Goal: Task Accomplishment & Management: Manage account settings

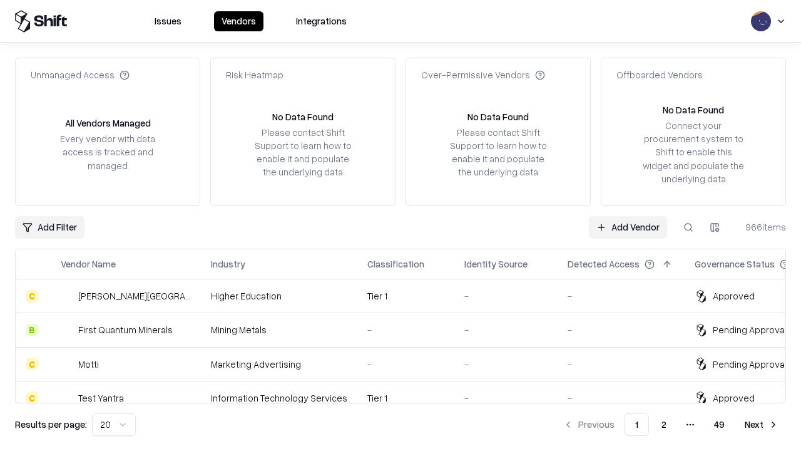
click at [628, 227] on link "Add Vendor" at bounding box center [628, 227] width 78 height 23
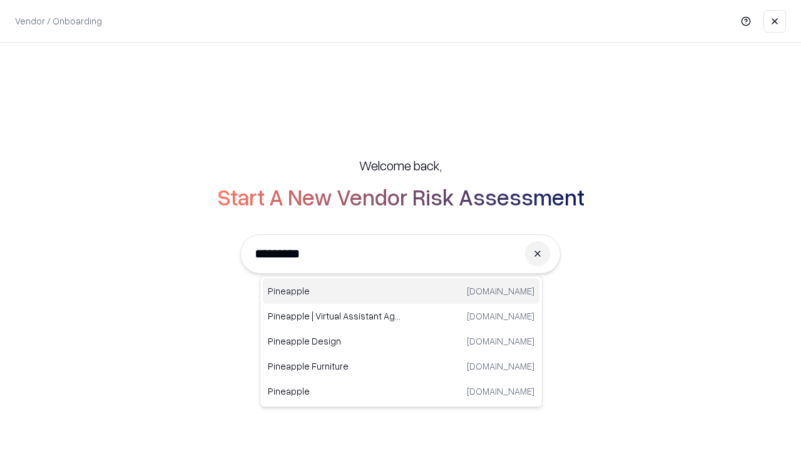
click at [401, 291] on div "Pineapple [DOMAIN_NAME]" at bounding box center [401, 290] width 277 height 25
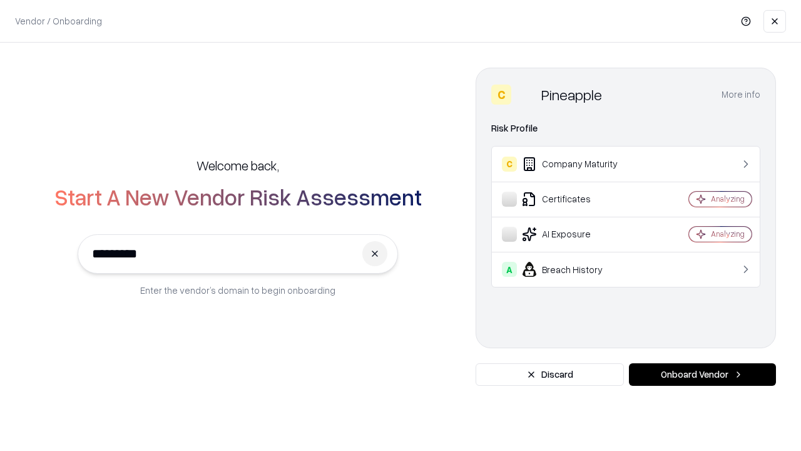
type input "*********"
click at [702, 374] on button "Onboard Vendor" at bounding box center [702, 374] width 147 height 23
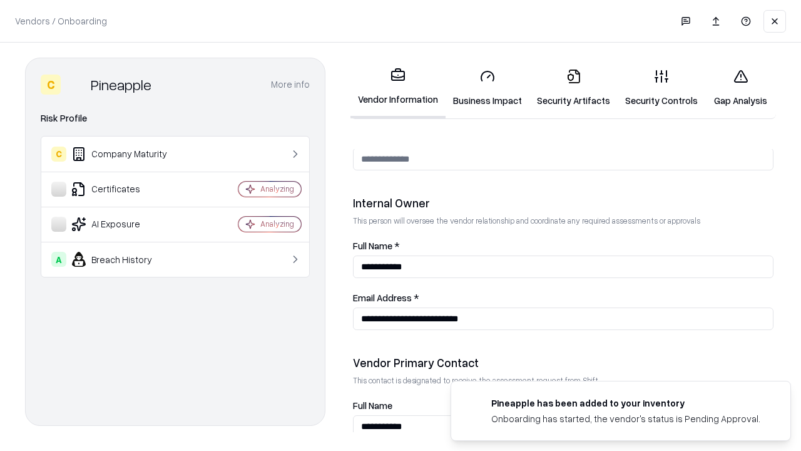
scroll to position [648, 0]
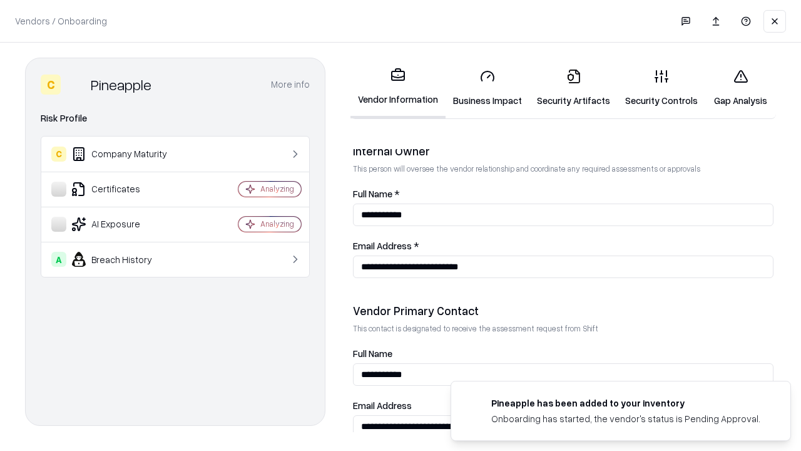
click at [487, 88] on link "Business Impact" at bounding box center [487, 88] width 84 height 58
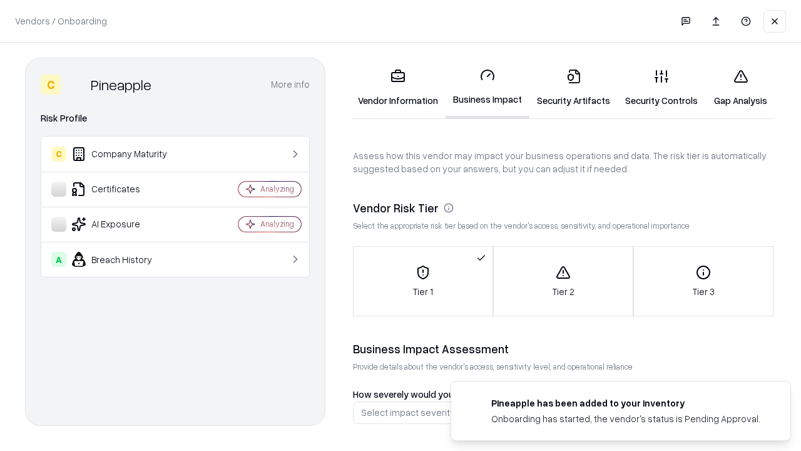
click at [573, 88] on link "Security Artifacts" at bounding box center [573, 88] width 88 height 58
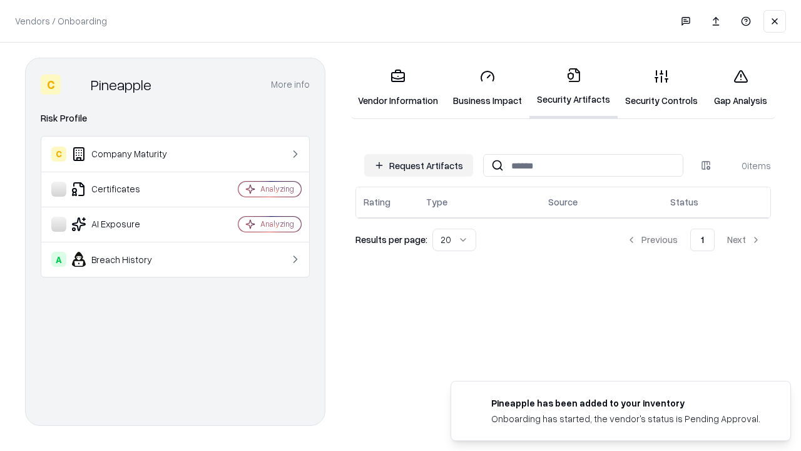
click at [419, 165] on button "Request Artifacts" at bounding box center [418, 165] width 109 height 23
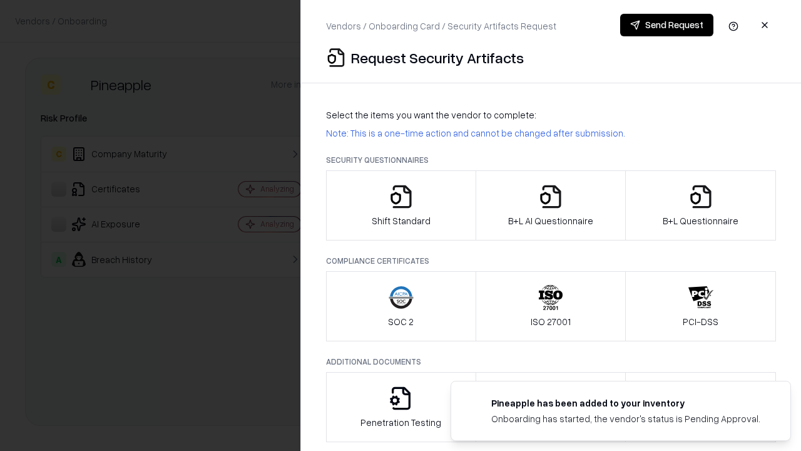
click at [400, 205] on icon "button" at bounding box center [401, 196] width 25 height 25
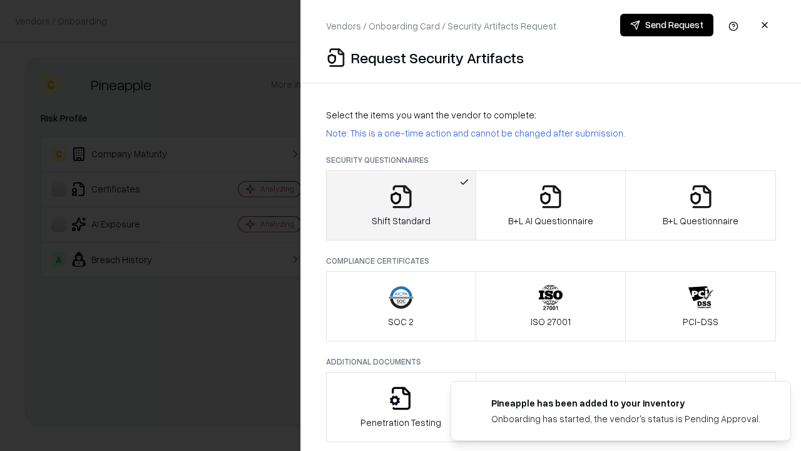
click at [666, 25] on button "Send Request" at bounding box center [666, 25] width 93 height 23
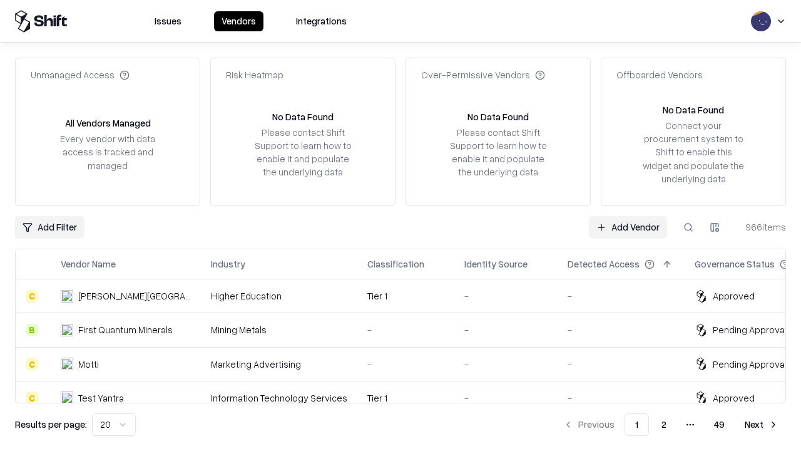
click at [688, 227] on button at bounding box center [688, 227] width 23 height 23
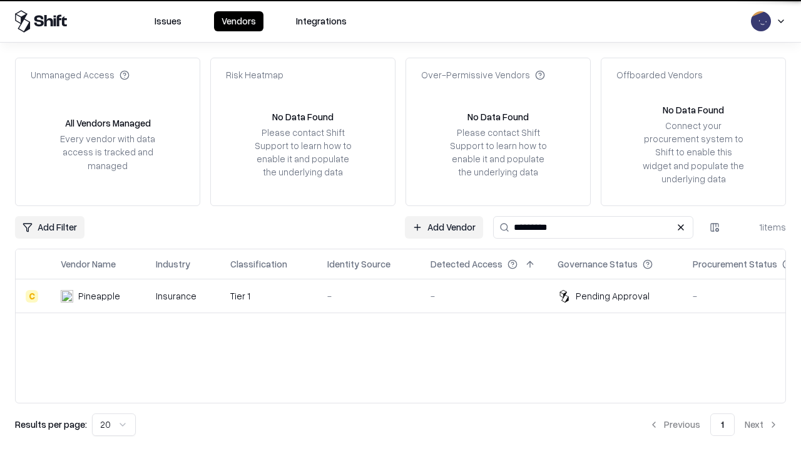
type input "*********"
click at [408, 295] on div "-" at bounding box center [368, 295] width 83 height 13
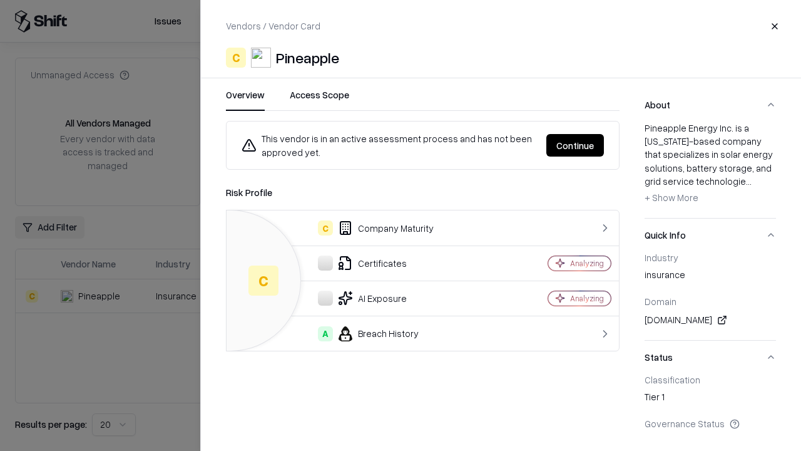
click at [575, 145] on button "Continue" at bounding box center [575, 145] width 58 height 23
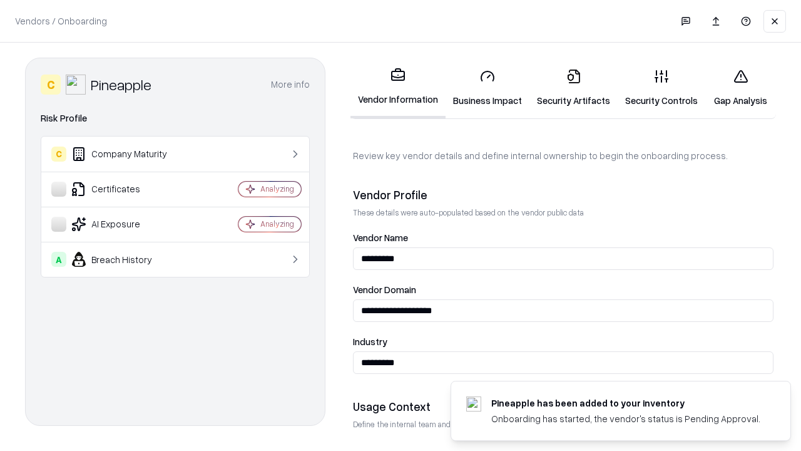
click at [573, 88] on link "Security Artifacts" at bounding box center [573, 88] width 88 height 58
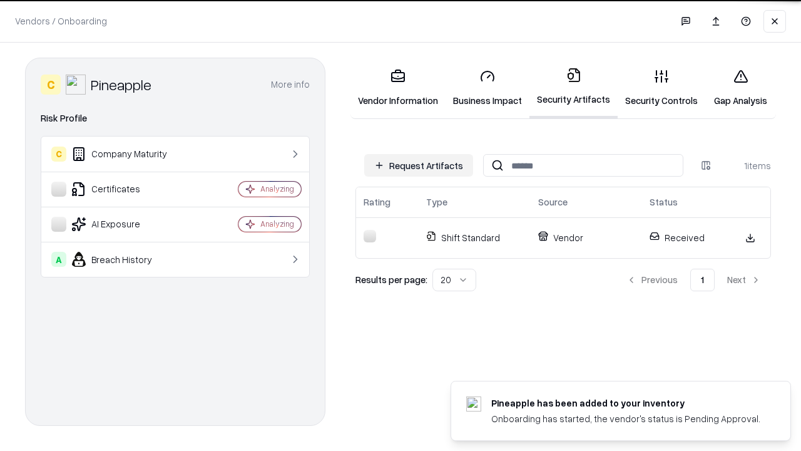
click at [740, 88] on link "Gap Analysis" at bounding box center [740, 88] width 71 height 58
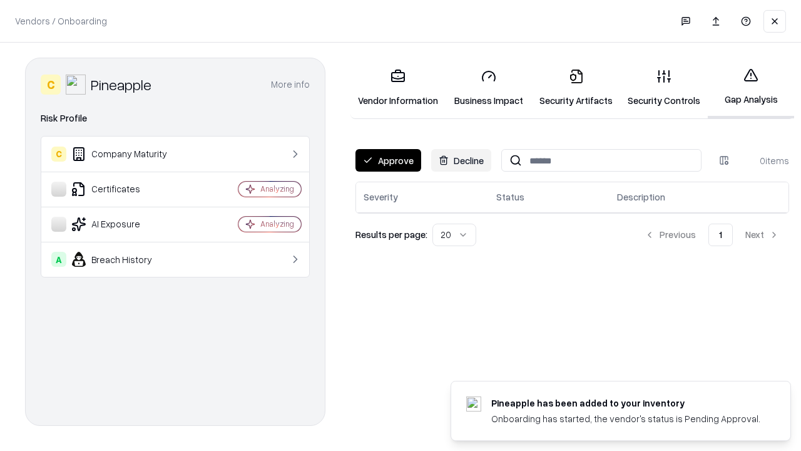
click at [388, 160] on button "Approve" at bounding box center [388, 160] width 66 height 23
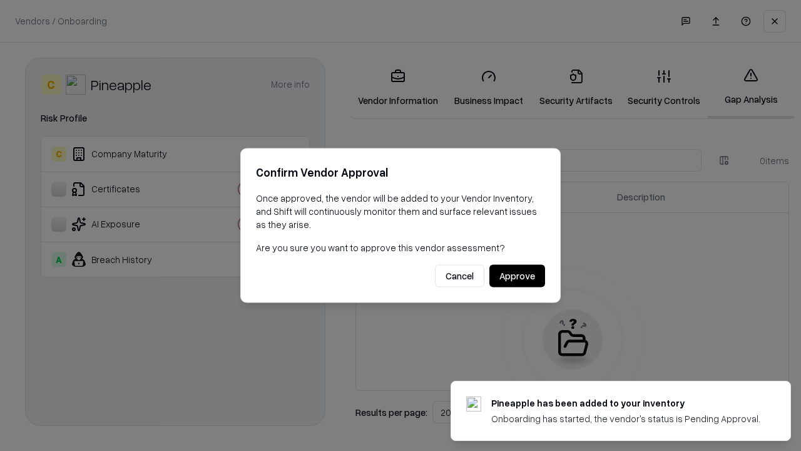
click at [517, 275] on button "Approve" at bounding box center [517, 276] width 56 height 23
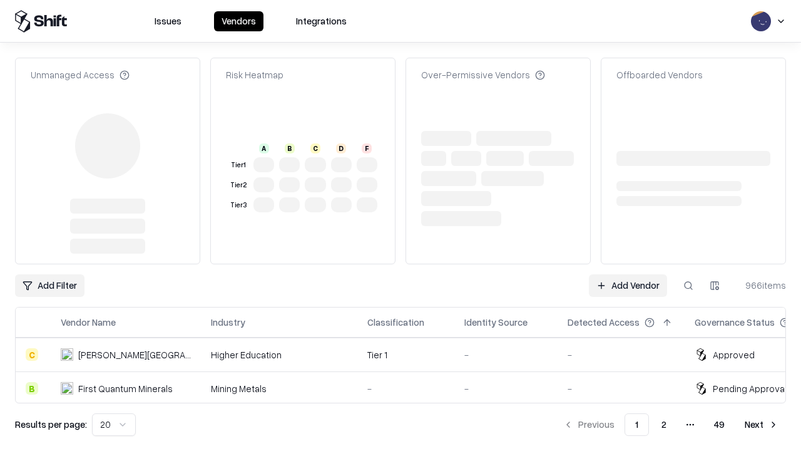
type input "*********"
click at [628, 274] on link "Add Vendor" at bounding box center [628, 285] width 78 height 23
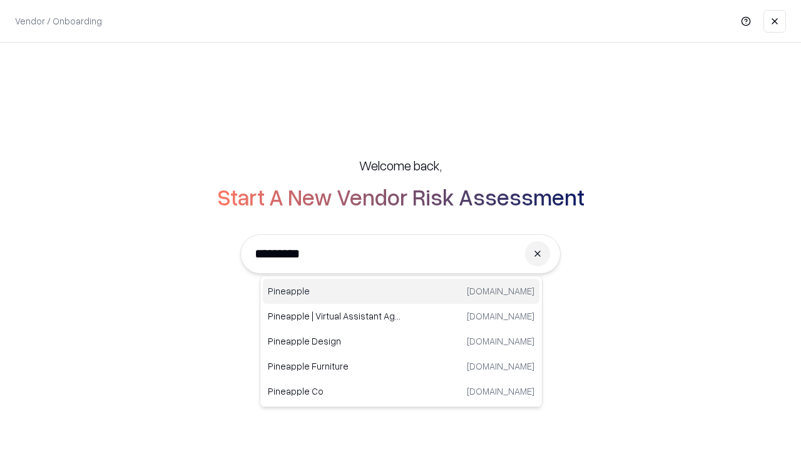
click at [401, 291] on div "Pineapple [DOMAIN_NAME]" at bounding box center [401, 290] width 277 height 25
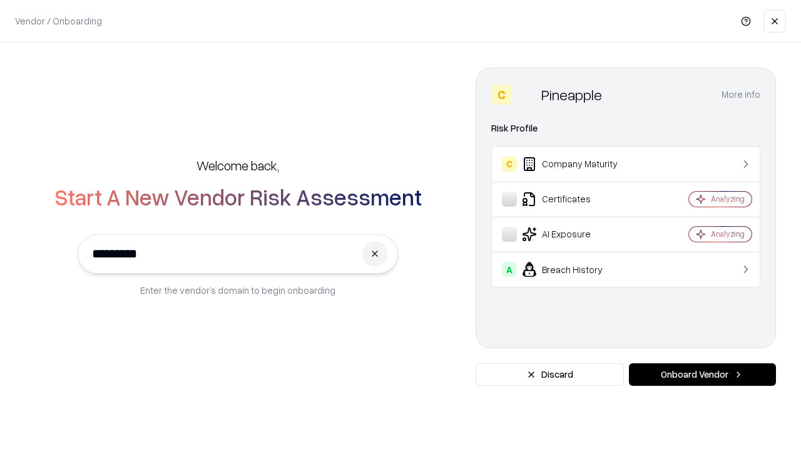
type input "*********"
click at [702, 374] on button "Onboard Vendor" at bounding box center [702, 374] width 147 height 23
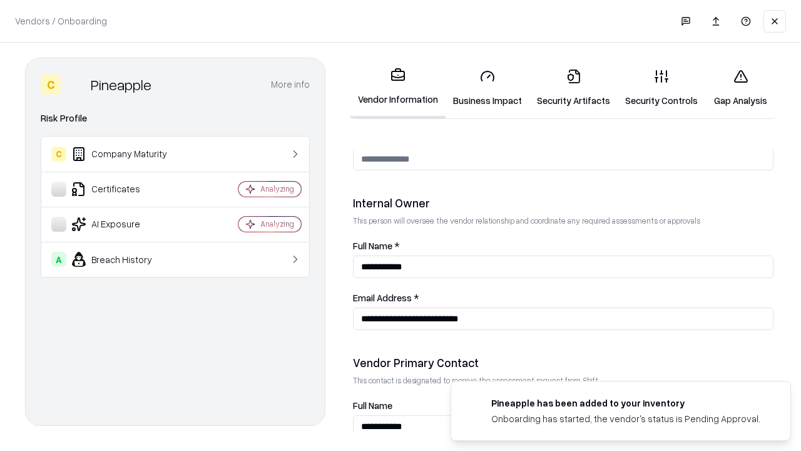
scroll to position [648, 0]
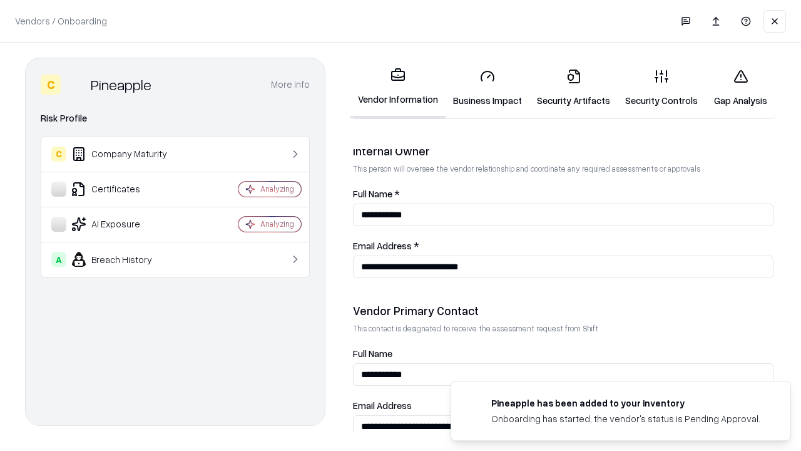
click at [740, 88] on link "Gap Analysis" at bounding box center [740, 88] width 71 height 58
